Goal: Task Accomplishment & Management: Use online tool/utility

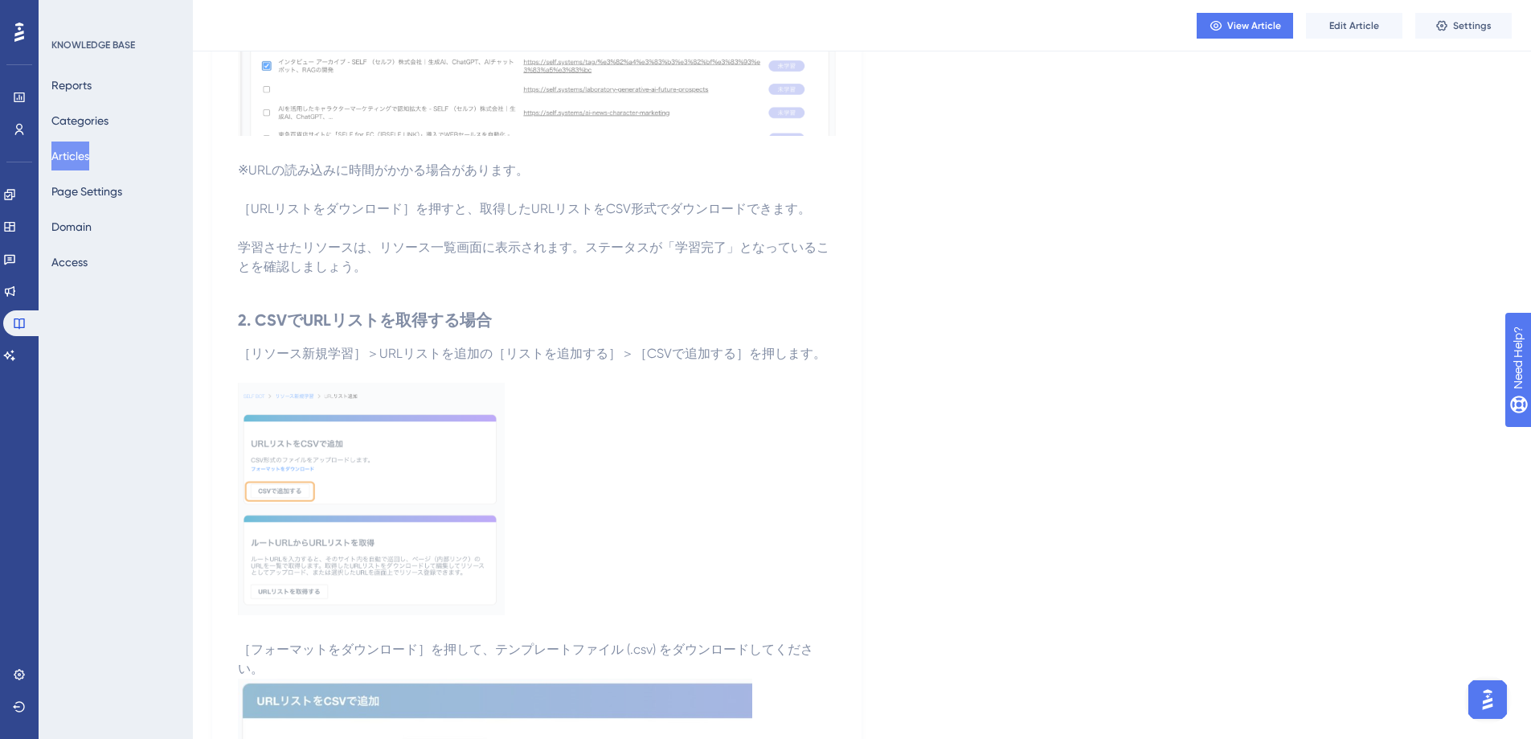
click at [85, 160] on button "Articles" at bounding box center [70, 155] width 38 height 29
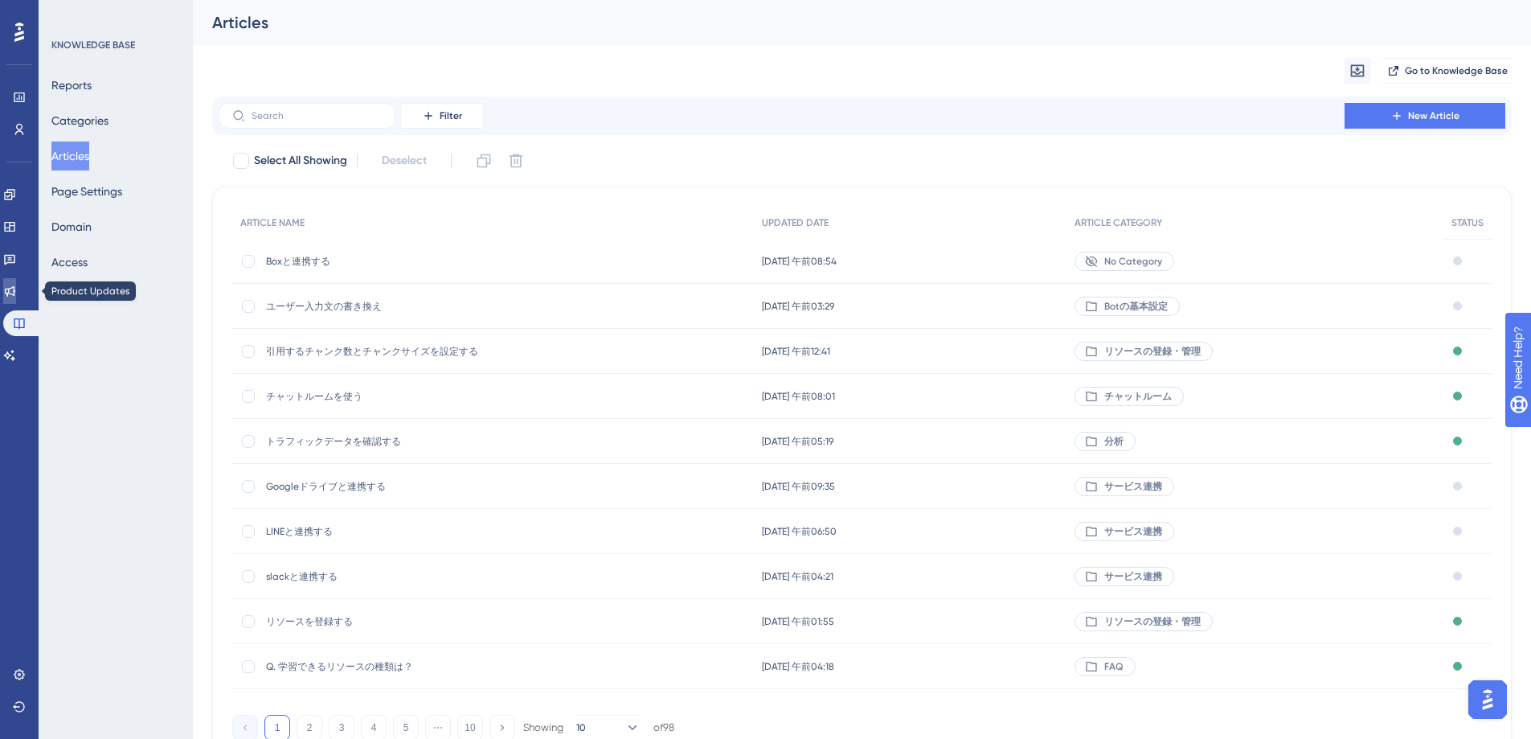
click at [15, 287] on icon at bounding box center [10, 291] width 10 height 10
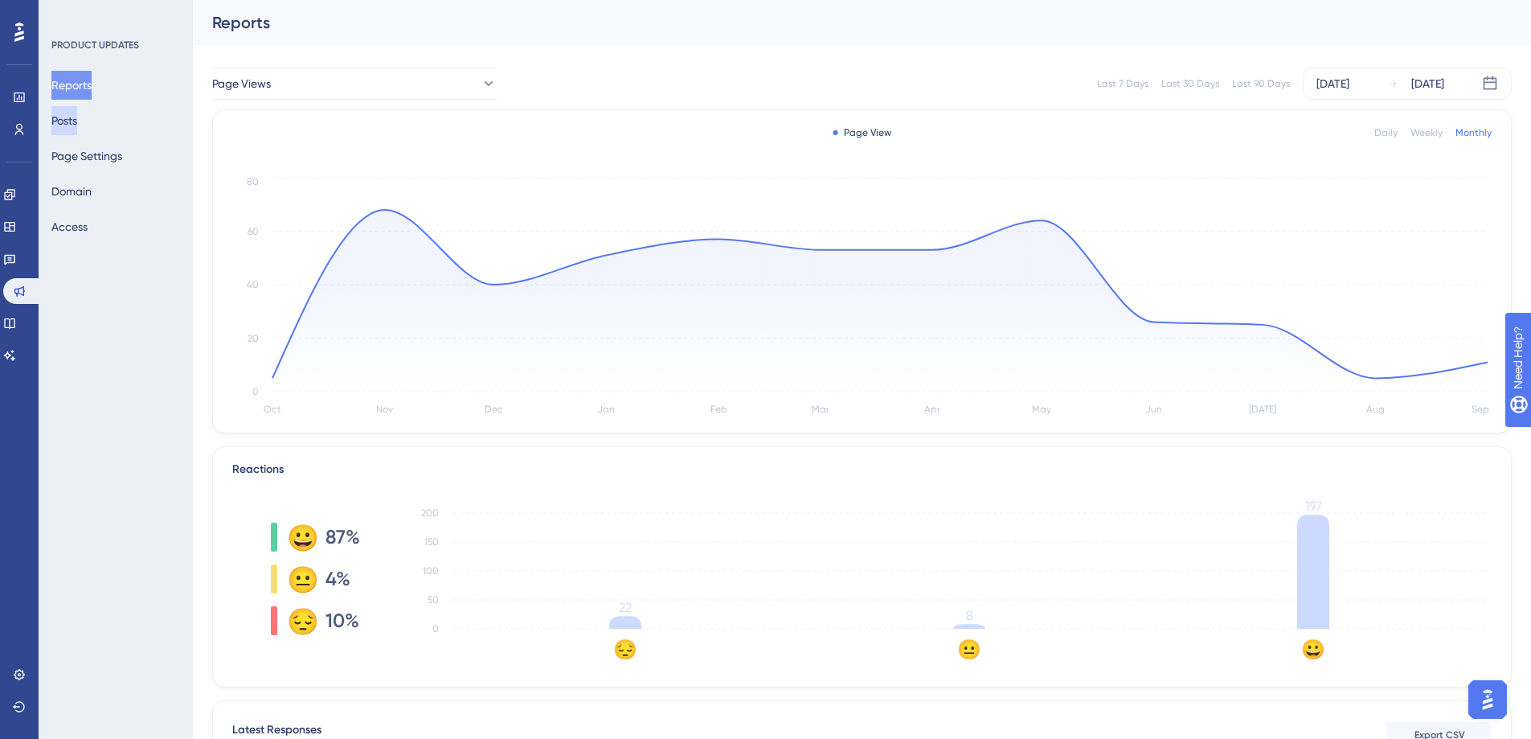
click at [76, 124] on button "Posts" at bounding box center [64, 120] width 26 height 29
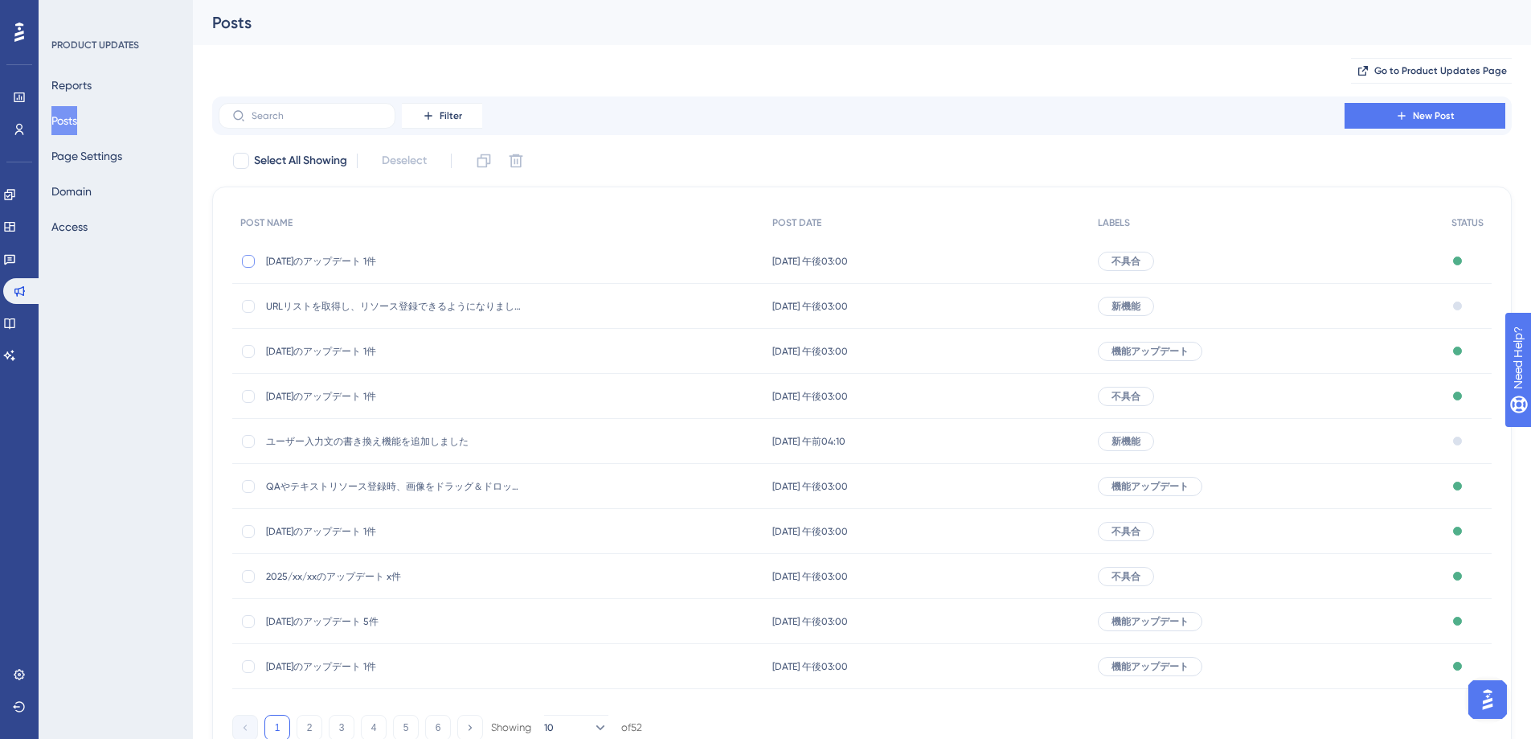
click at [242, 261] on div at bounding box center [248, 261] width 13 height 13
checkbox input "true"
click at [480, 156] on icon at bounding box center [484, 161] width 16 height 16
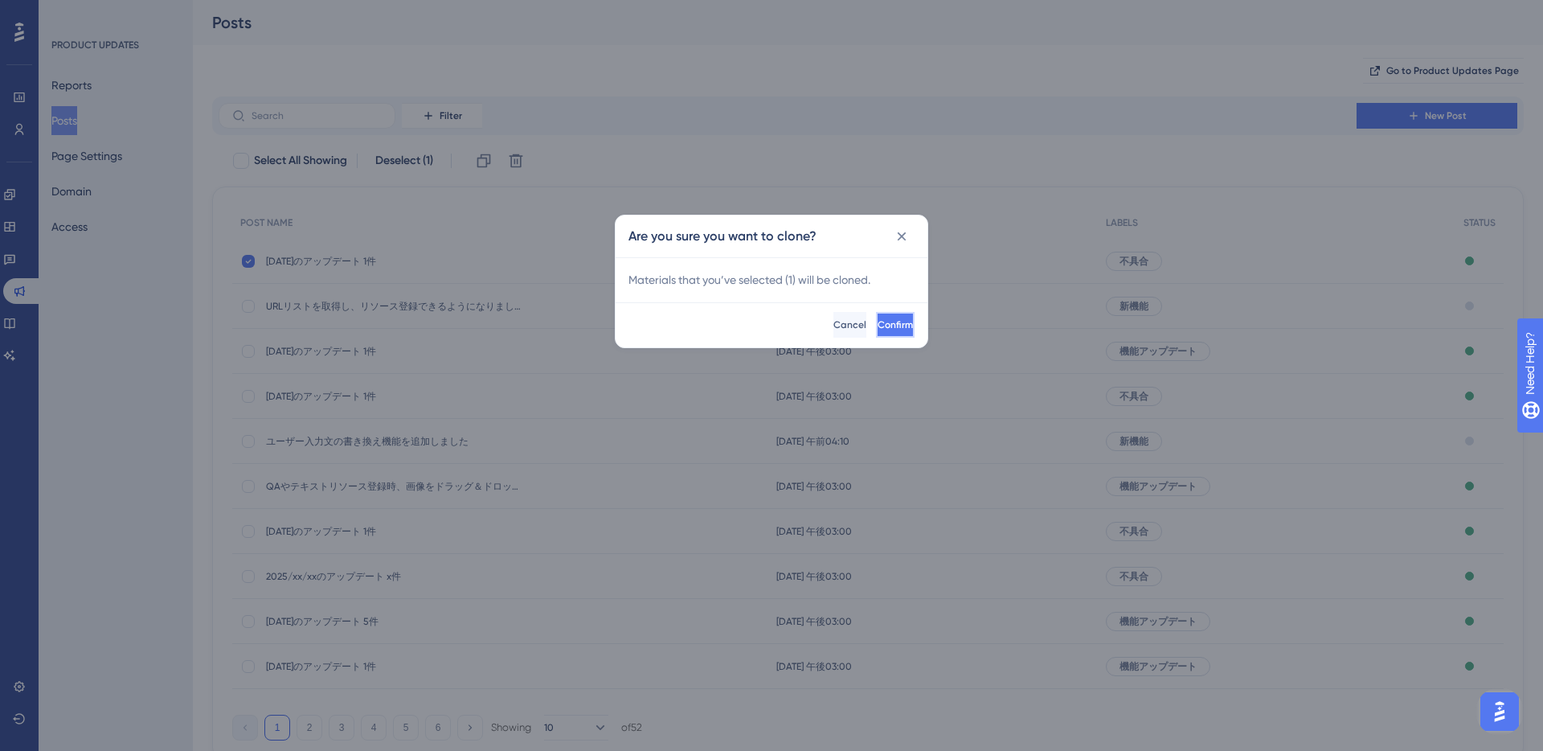
click at [880, 326] on span "Confirm" at bounding box center [895, 324] width 35 height 13
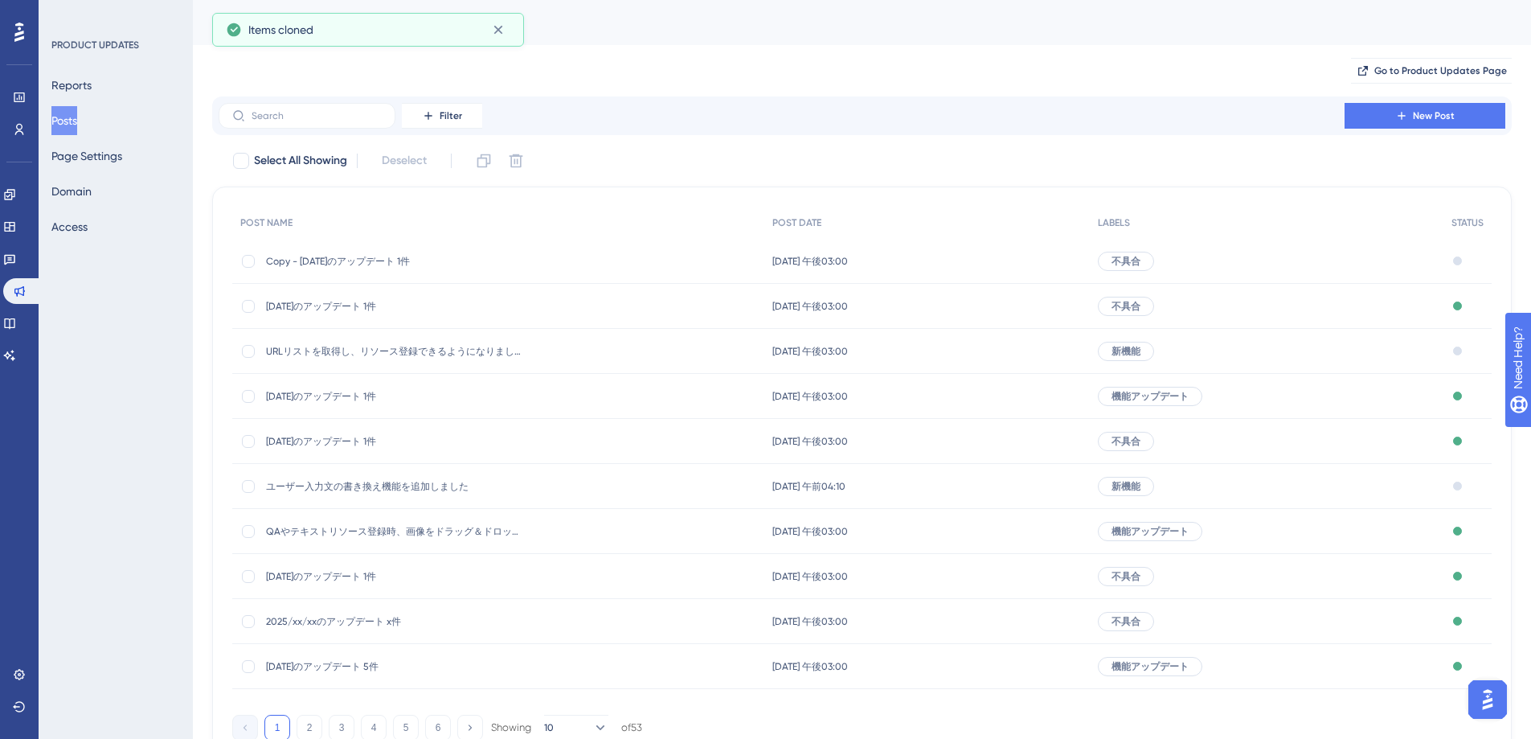
click at [420, 263] on span "Copy - [DATE]のアップデート 1件" at bounding box center [394, 261] width 257 height 13
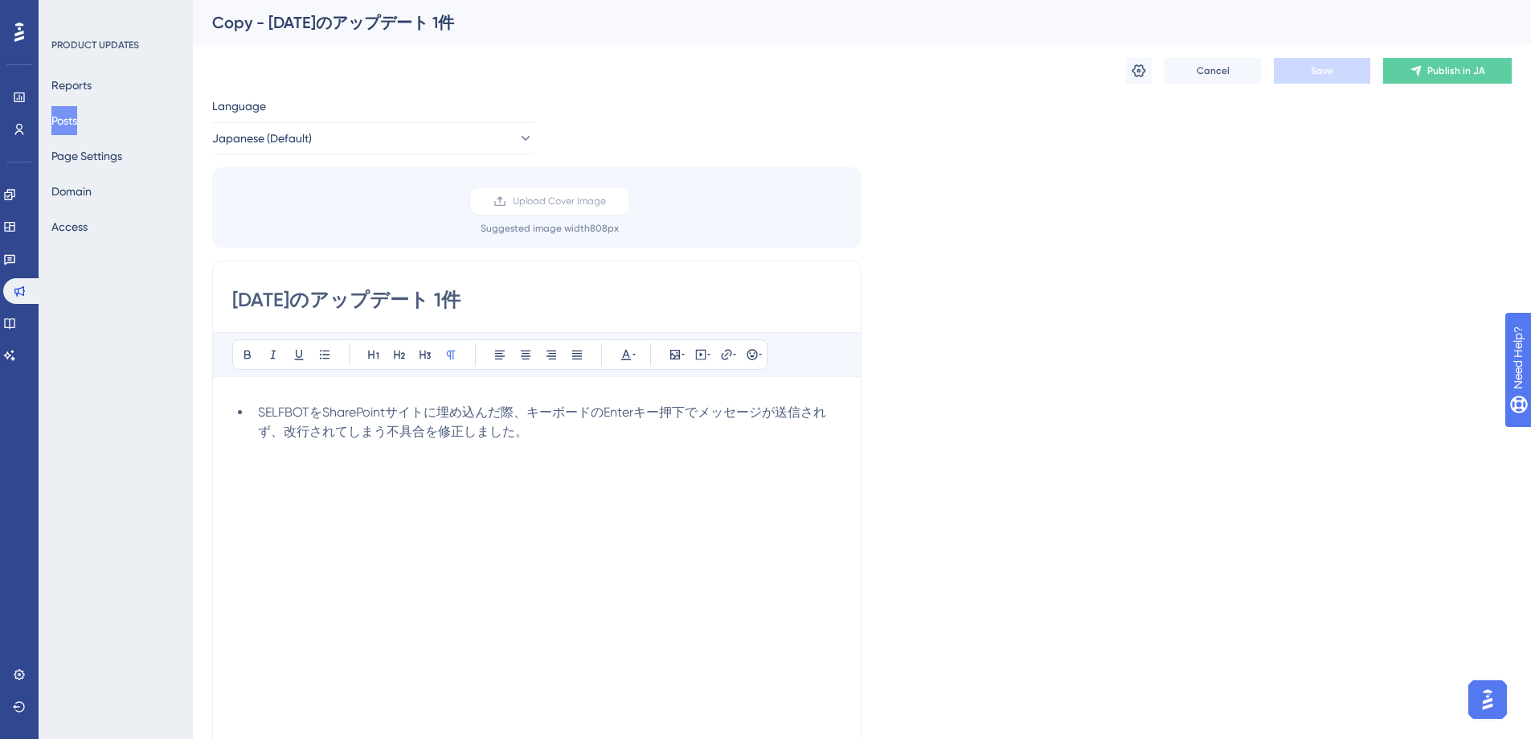
click at [704, 447] on li "SELFBOTをSharePointサイトに埋め込んだ際、キーボードのEnterキー押下でメッセージが送信されず、改行されてしまう不具合を修正しました。" at bounding box center [547, 432] width 590 height 58
click at [621, 431] on li "SELFBOTをSharePointサイトに埋め込んだ際、キーボードのEnterキー押下でメッセージが送信されず、改行されてしまう不具合を修正しました。" at bounding box center [547, 432] width 590 height 58
click at [1346, 81] on button "Save" at bounding box center [1322, 71] width 96 height 26
click at [502, 34] on icon at bounding box center [498, 30] width 16 height 16
click at [73, 124] on button "Posts" at bounding box center [64, 120] width 26 height 29
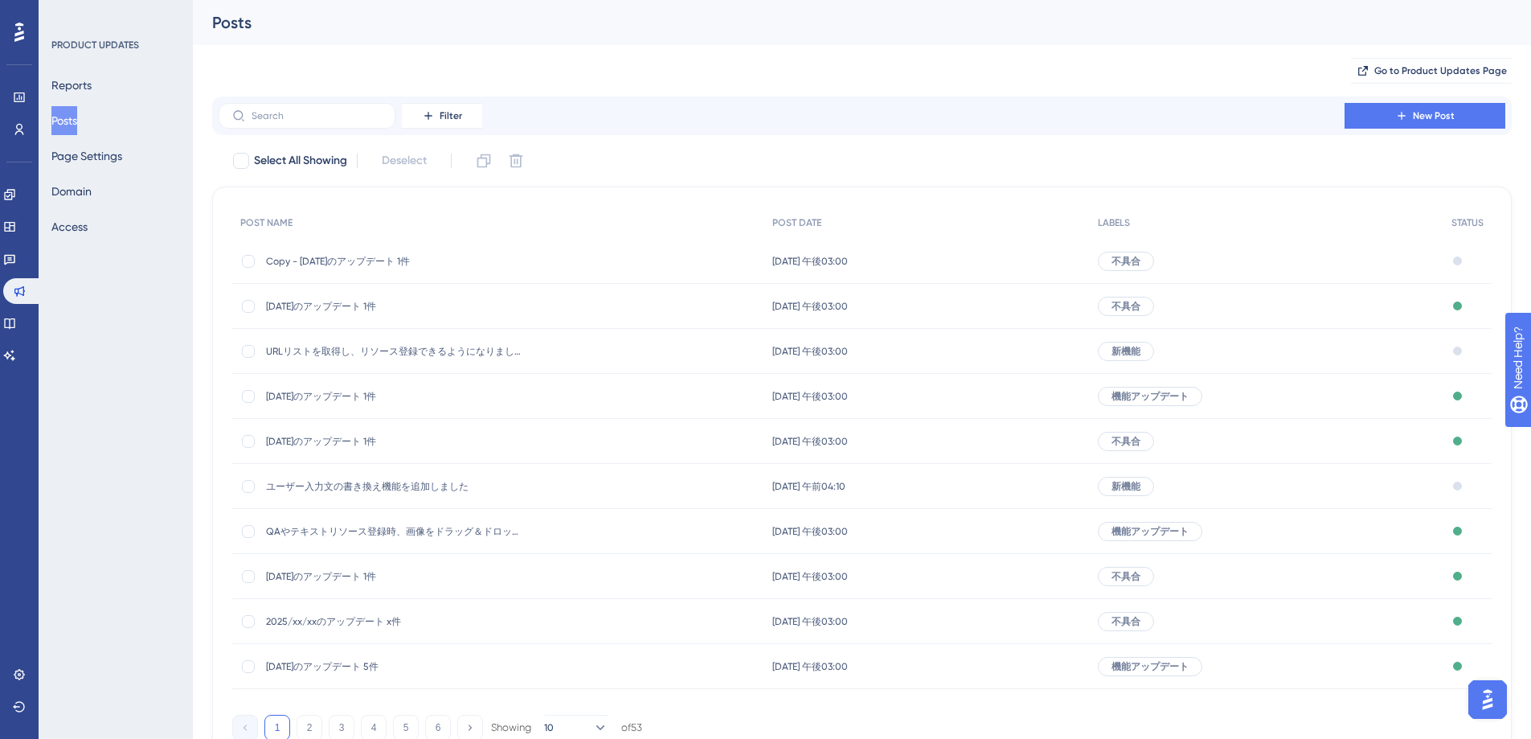
click at [395, 260] on span "Copy - [DATE]のアップデート 1件" at bounding box center [394, 261] width 257 height 13
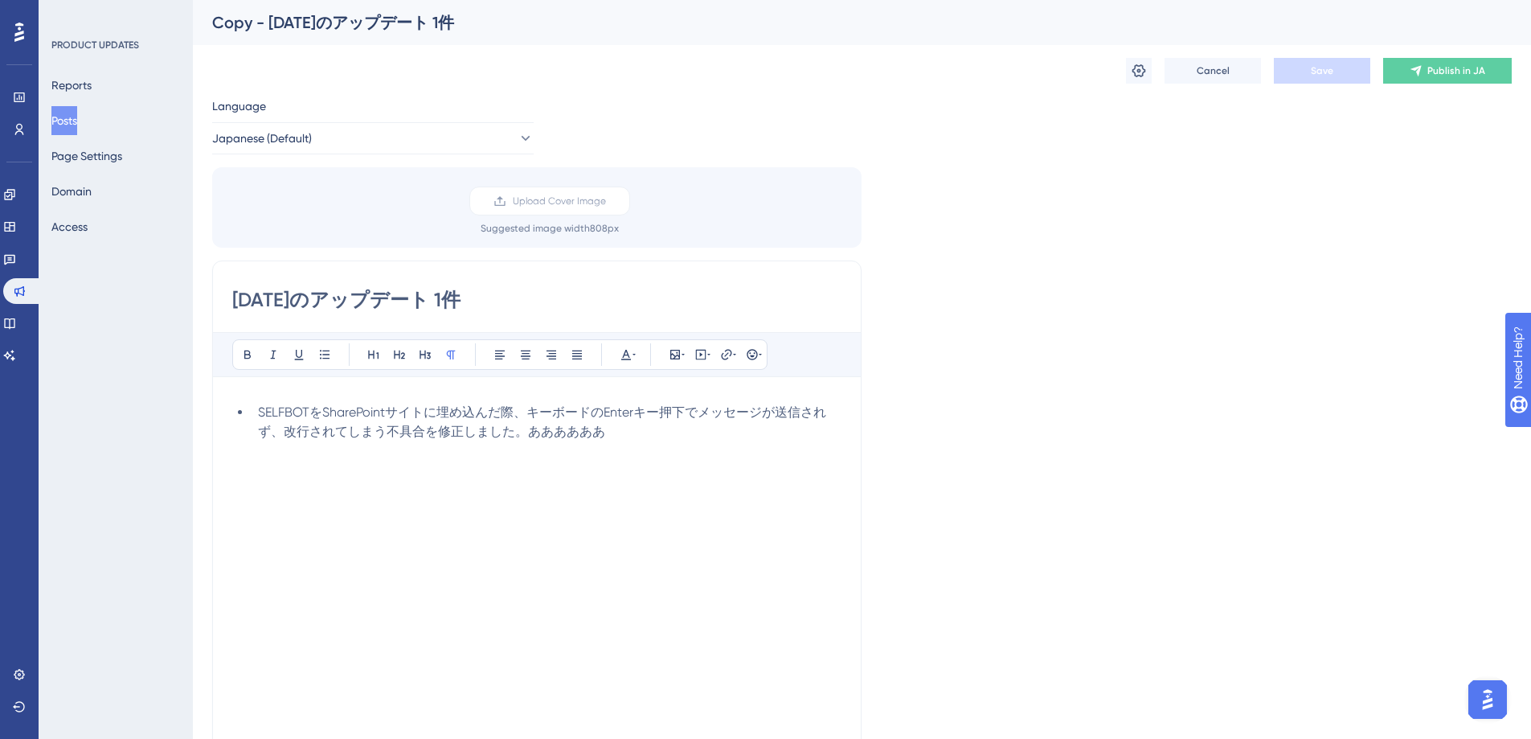
click at [63, 121] on button "Posts" at bounding box center [64, 120] width 26 height 29
